Goal: Submit feedback/report problem

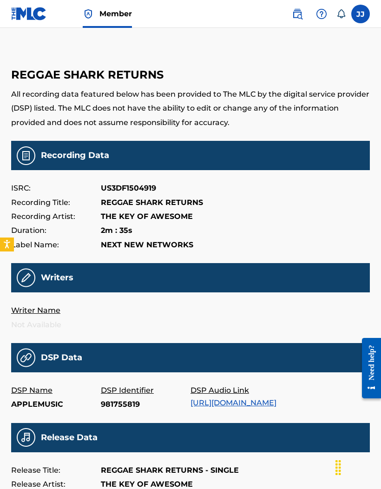
click at [30, 14] on img at bounding box center [29, 13] width 36 height 13
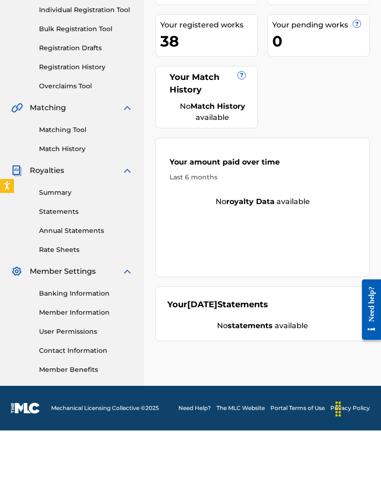
scroll to position [87, 0]
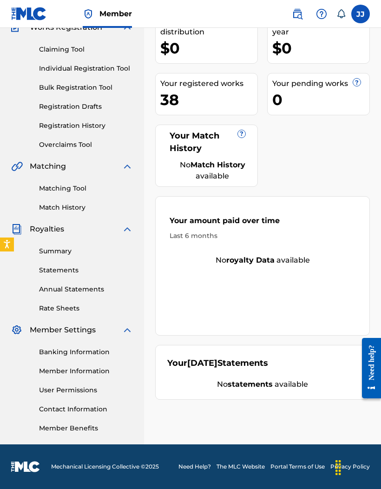
click at [184, 469] on link "Need Help?" at bounding box center [194, 466] width 33 height 8
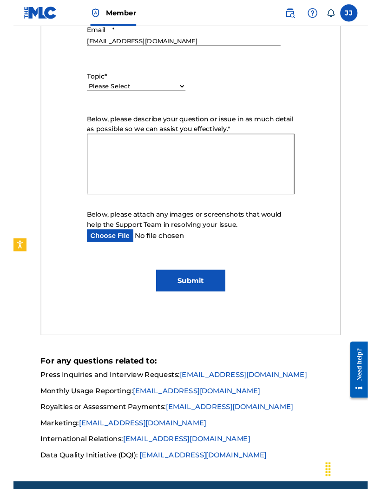
scroll to position [469, 0]
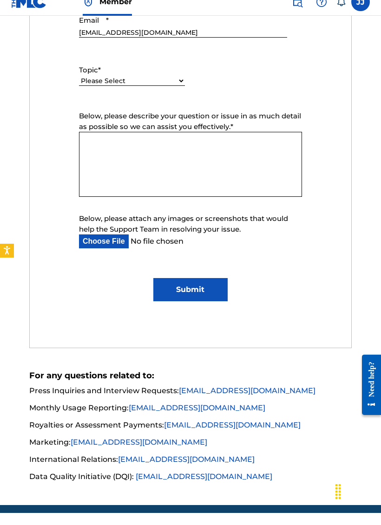
click at [256, 158] on textarea "Below, please describe your question or issue in as much detail as possible so …" at bounding box center [190, 176] width 223 height 65
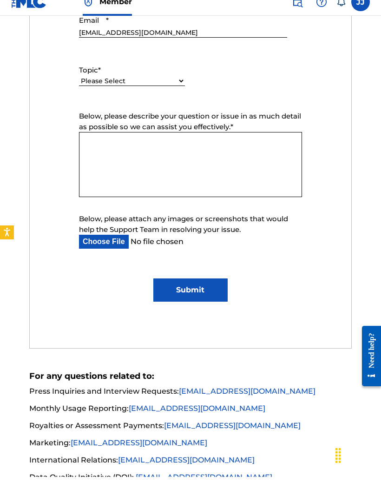
paste textarea "Loremip do Sitame Consect Adipisc Eli se Doeiu Temp INC Utlabor Etdo, M al enim…"
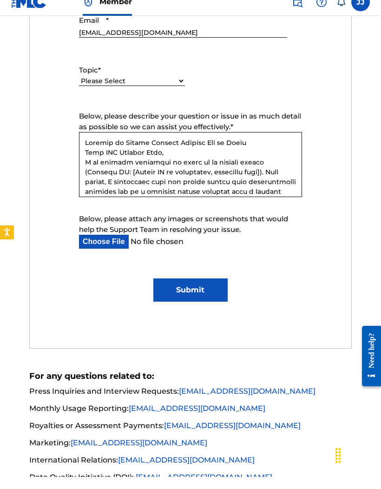
scroll to position [0, 0]
click at [247, 155] on textarea "Below, please describe your question or issue in as much detail as possible so …" at bounding box center [190, 176] width 223 height 65
click at [264, 144] on textarea "Below, please describe your question or issue in as much detail as possible so …" at bounding box center [190, 176] width 223 height 65
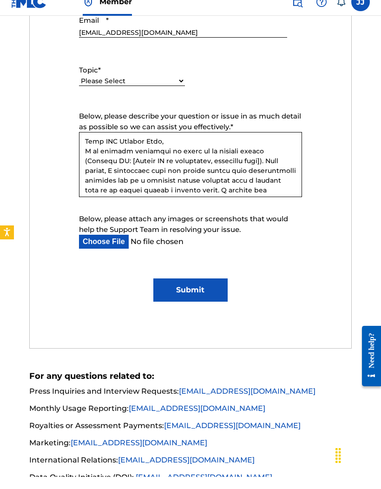
scroll to position [23, 0]
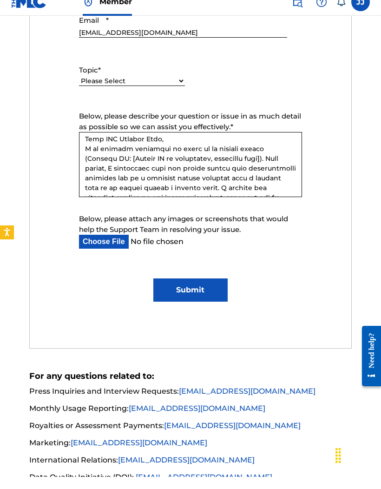
click at [228, 157] on textarea "Below, please describe your question or issue in as much detail as possible so …" at bounding box center [190, 176] width 223 height 65
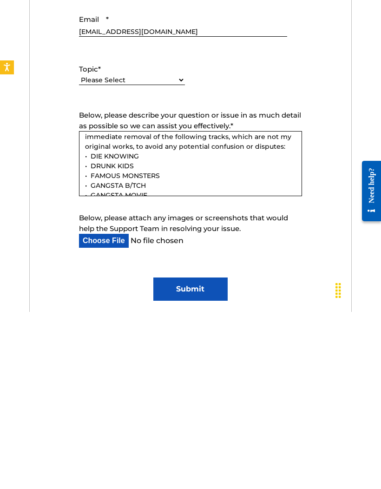
scroll to position [74, 0]
click at [92, 308] on textarea "Request to Remove Catalog Entries Due to Error Dear MLC Support Team, I am writ…" at bounding box center [190, 340] width 223 height 65
click at [101, 308] on textarea "Request to Remove Catalog Entries Due to Error Dear MLC Support Team, I am writ…" at bounding box center [190, 340] width 223 height 65
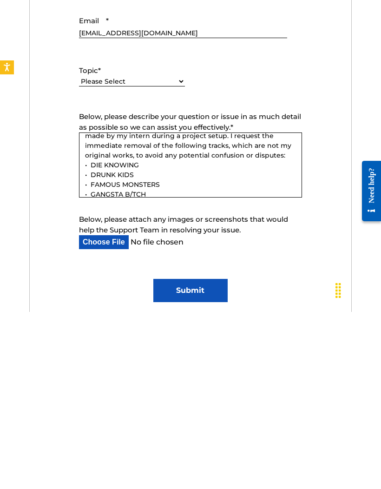
scroll to position [48, 0]
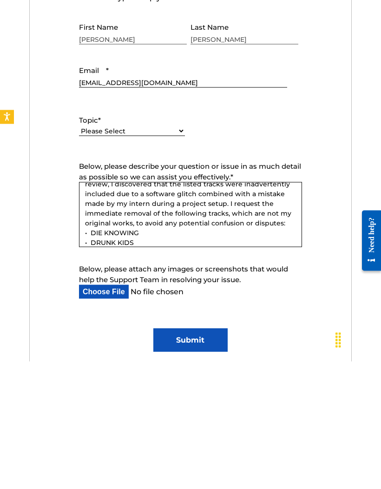
type textarea "Request to Remove Catalog Entries Due to Error Dear MLC Support Team, I am writ…"
click at [144, 254] on select "Please Select I need help with my account I need help with managing my catalog …" at bounding box center [132, 259] width 106 height 10
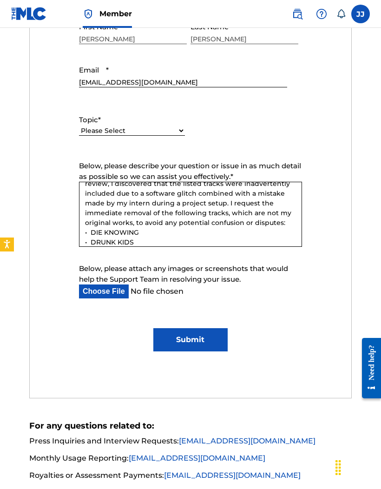
select select "I need help with managing my catalog"
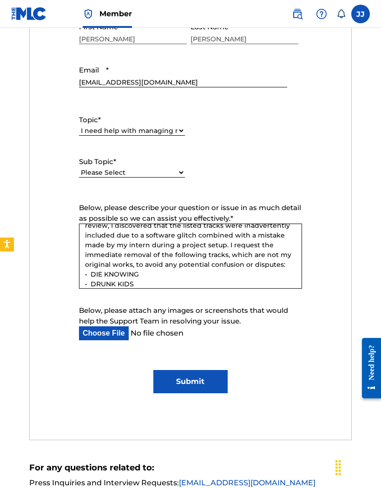
click at [175, 129] on select "Please Select I need help with my account I need help with managing my catalog …" at bounding box center [132, 131] width 106 height 10
click at [138, 174] on select "Please Select I need help with CWR I need help registering my work(s) in The ML…" at bounding box center [132, 173] width 106 height 10
click at [171, 172] on select "Please Select I need help with CWR I need help registering my work(s) in The ML…" at bounding box center [132, 173] width 106 height 10
select select "I need help editing my works"
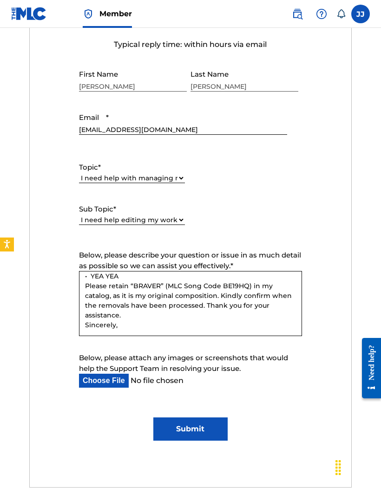
scroll to position [298, 0]
click at [151, 320] on textarea "Request to Remove Catalog Entries Due to Error Dear MLC Support Team, I am writ…" at bounding box center [190, 303] width 223 height 65
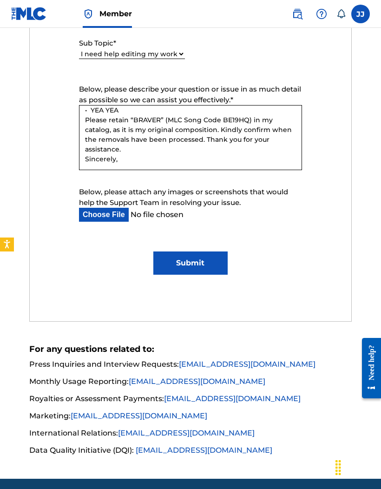
click at [186, 158] on textarea "Request to Remove Catalog Entries Due to Error Dear MLC Support Team, I am writ…" at bounding box center [190, 137] width 223 height 65
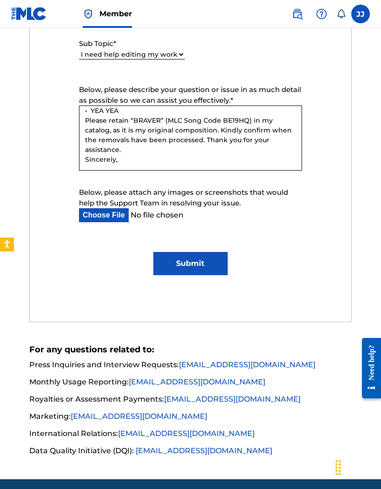
click at [193, 145] on textarea "Request to Remove Catalog Entries Due to Error Dear MLC Support Team, I am writ…" at bounding box center [190, 137] width 223 height 65
click at [191, 162] on textarea "Request to Remove Catalog Entries Due to Error Dear MLC Support Team, I am writ…" at bounding box center [190, 137] width 223 height 65
click at [200, 162] on textarea "Request to Remove Catalog Entries Due to Error Dear MLC Support Team, I am writ…" at bounding box center [190, 137] width 223 height 65
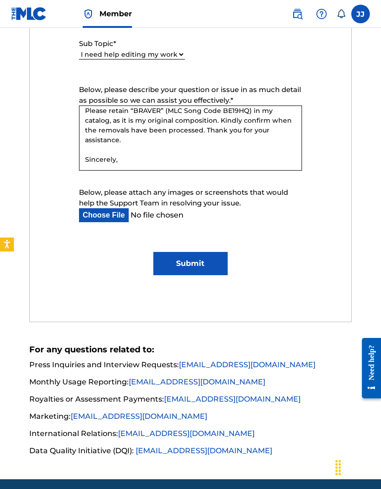
scroll to position [308, 0]
click at [135, 160] on textarea "Request to Remove Catalog Entries Due to Error Dear MLC Support Team, I am writ…" at bounding box center [190, 137] width 223 height 65
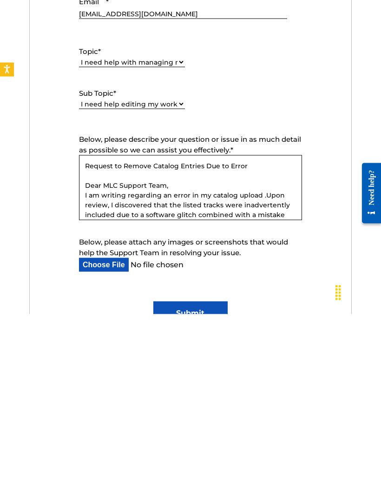
scroll to position [0, 0]
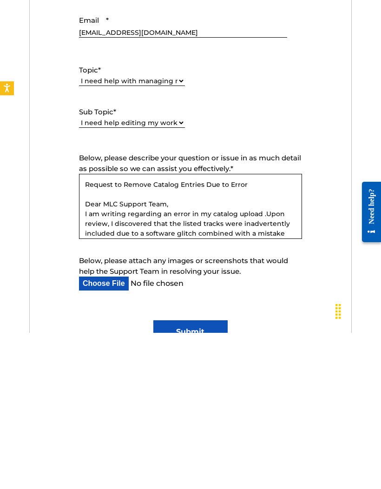
type textarea "Request to Remove Catalog Entries Due to Error Dear MLC Support Team, I am writ…"
click at [206, 476] on input "Submit" at bounding box center [190, 487] width 74 height 23
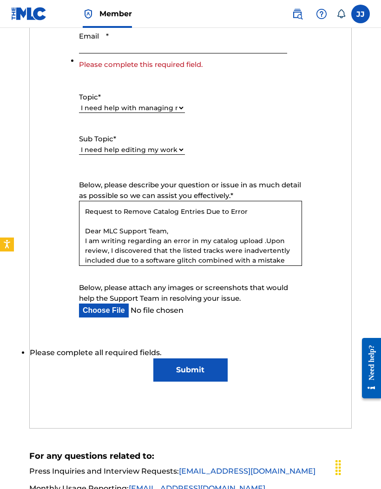
scroll to position [460, 0]
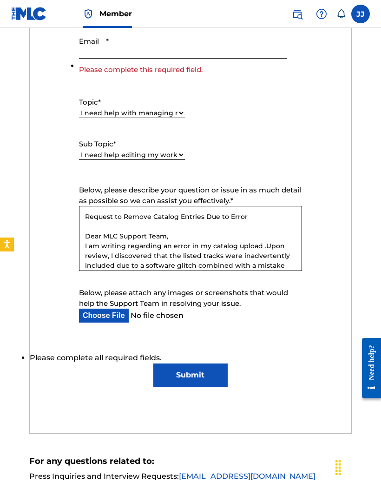
click at [198, 51] on input "Email *" at bounding box center [183, 45] width 208 height 26
type input "[EMAIL_ADDRESS][DOMAIN_NAME]"
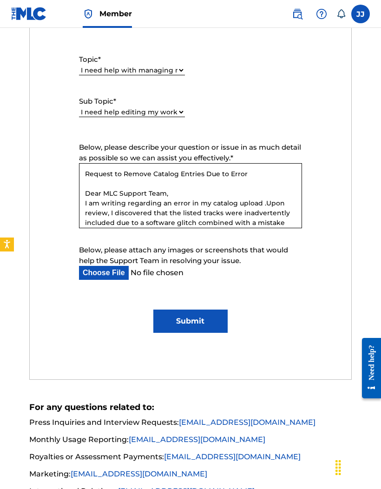
click at [196, 311] on input "Submit" at bounding box center [190, 320] width 74 height 23
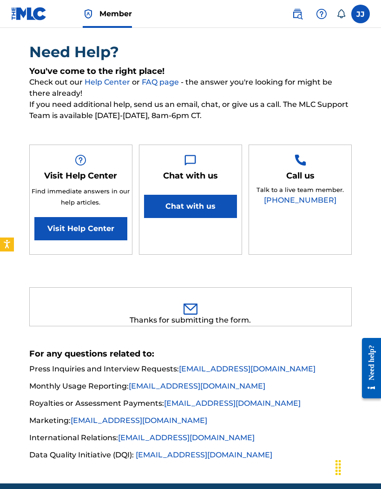
scroll to position [102, 0]
